Goal: Information Seeking & Learning: Learn about a topic

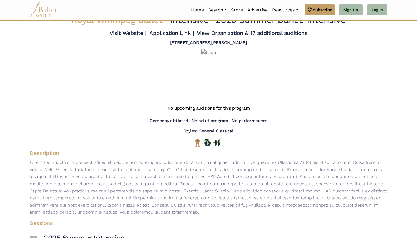
scroll to position [59, 0]
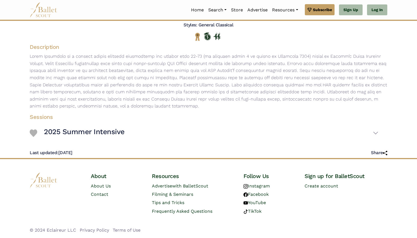
click at [241, 86] on p at bounding box center [208, 81] width 366 height 57
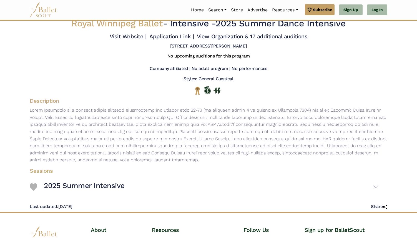
scroll to position [0, 0]
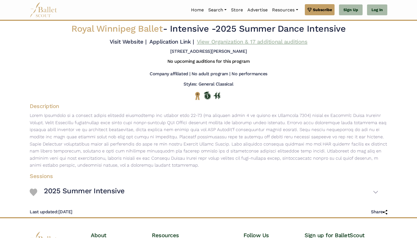
click at [237, 43] on link "View Organization & 17 additional auditions" at bounding box center [252, 41] width 110 height 7
click at [176, 142] on p at bounding box center [208, 140] width 366 height 57
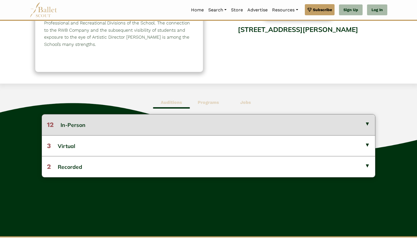
scroll to position [84, 0]
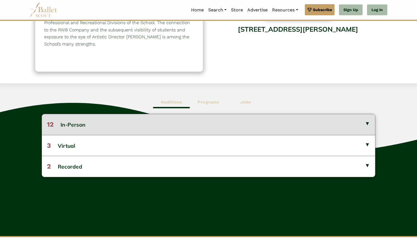
click at [202, 126] on button "12 In-Person" at bounding box center [208, 124] width 333 height 21
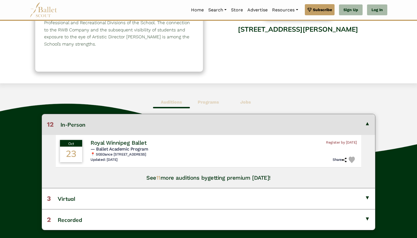
click at [202, 126] on button "12 In-Person" at bounding box center [208, 124] width 333 height 21
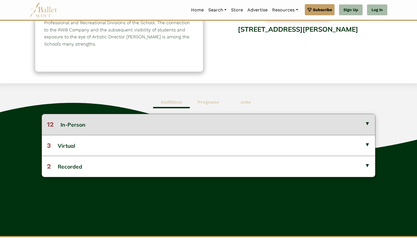
click at [202, 126] on button "12 In-Person" at bounding box center [208, 124] width 333 height 21
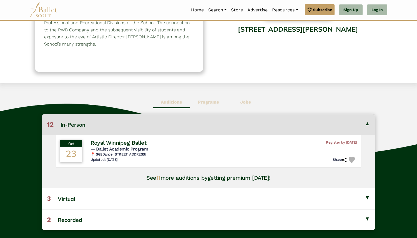
click at [202, 126] on button "12 In-Person" at bounding box center [208, 124] width 333 height 21
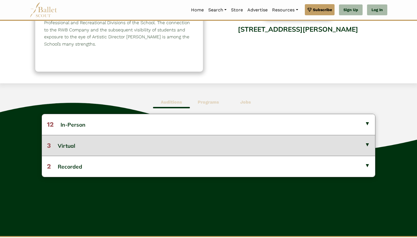
click at [184, 144] on button "3 Virtual" at bounding box center [208, 145] width 333 height 21
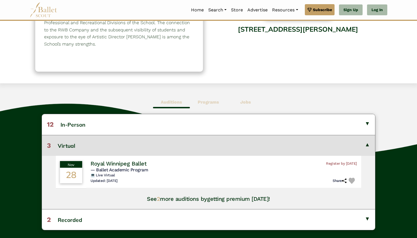
click at [184, 144] on button "3 Virtual" at bounding box center [208, 145] width 333 height 21
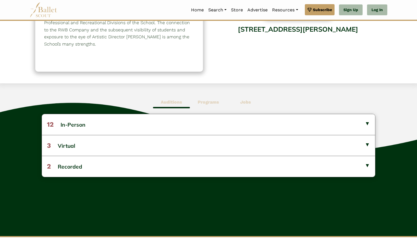
click at [200, 106] on span "Programs" at bounding box center [208, 102] width 37 height 13
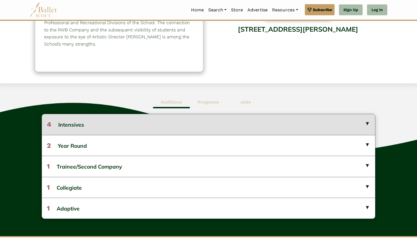
click at [189, 120] on button "4 Intensives" at bounding box center [208, 124] width 333 height 21
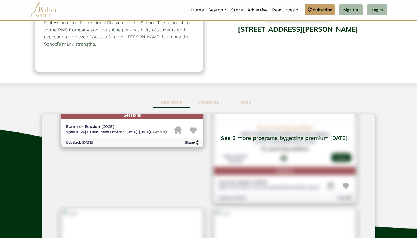
scroll to position [0, 0]
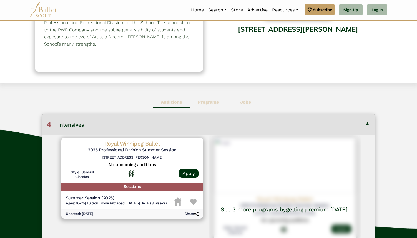
click at [222, 129] on button "4 Intensives" at bounding box center [208, 124] width 333 height 21
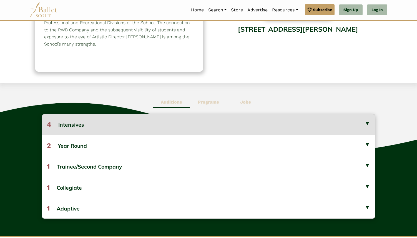
click at [222, 129] on button "4 Intensives" at bounding box center [208, 124] width 333 height 21
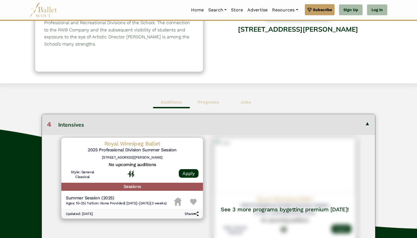
click at [222, 129] on button "4 Intensives" at bounding box center [208, 124] width 333 height 21
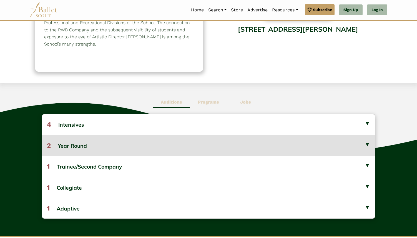
click at [198, 145] on button "2 Year Round" at bounding box center [208, 145] width 333 height 21
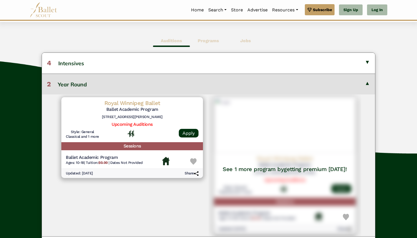
scroll to position [148, 0]
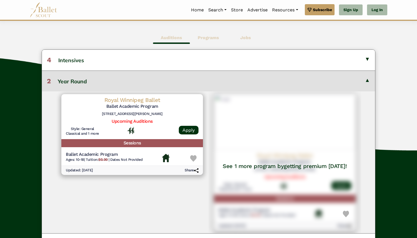
click at [251, 152] on div "See 1 more program by getting premium today!" at bounding box center [284, 162] width 153 height 142
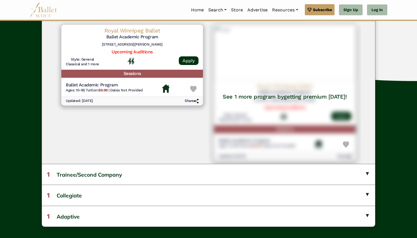
scroll to position [218, 0]
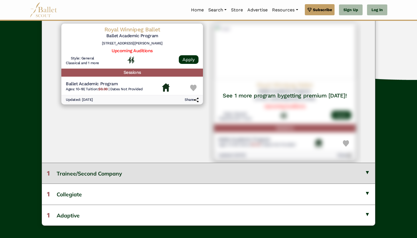
click at [181, 184] on button "1 Trainee/Second Company" at bounding box center [208, 173] width 333 height 21
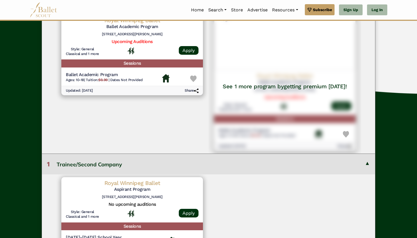
scroll to position [0, 0]
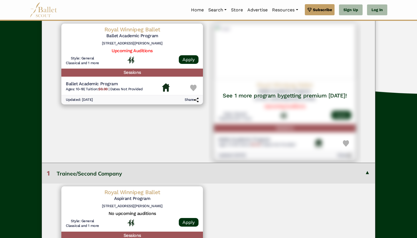
click at [181, 176] on button "1 Trainee/Second Company" at bounding box center [208, 173] width 333 height 21
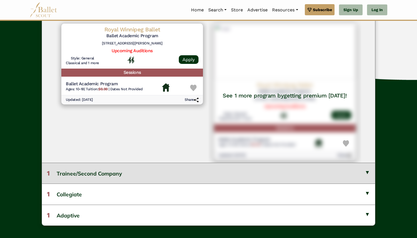
click at [174, 184] on button "1 Trainee/Second Company" at bounding box center [208, 173] width 333 height 21
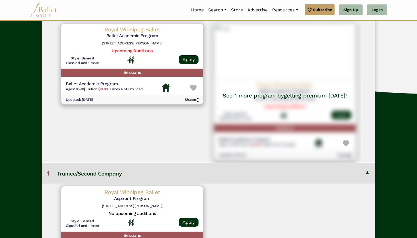
click at [174, 184] on button "1 Trainee/Second Company" at bounding box center [208, 173] width 333 height 21
